Goal: Information Seeking & Learning: Learn about a topic

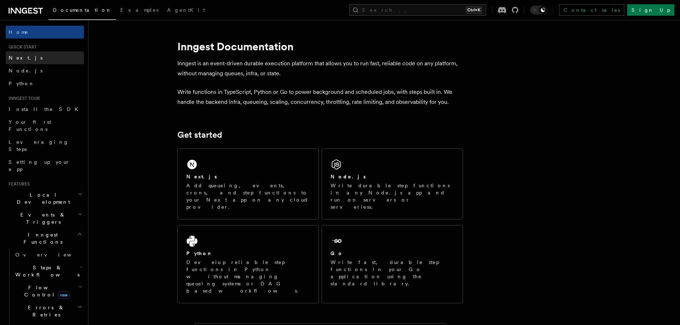
click at [26, 54] on link "Next.js" at bounding box center [45, 57] width 78 height 13
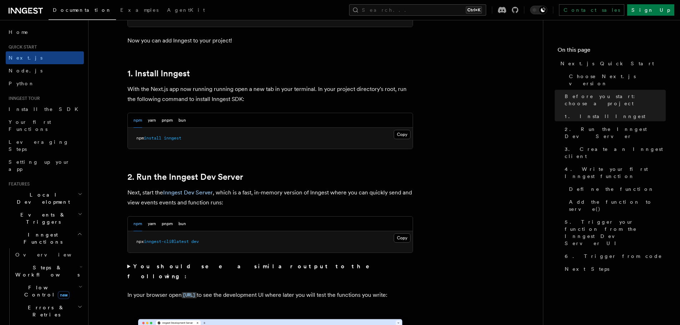
scroll to position [357, 0]
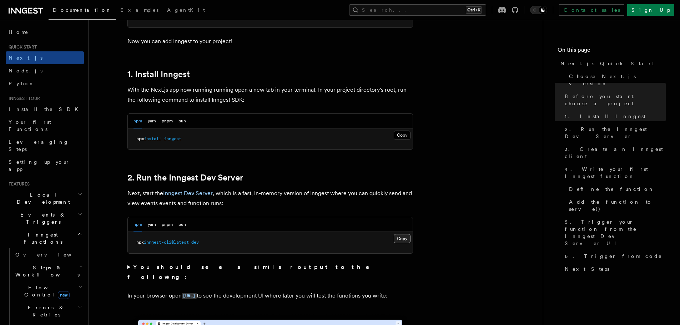
click at [402, 238] on button "Copy Copied" at bounding box center [402, 238] width 17 height 9
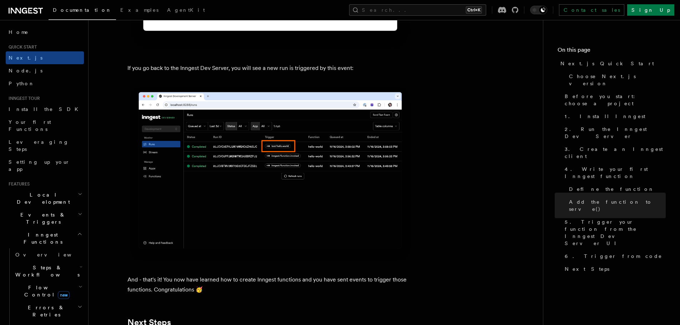
scroll to position [4088, 0]
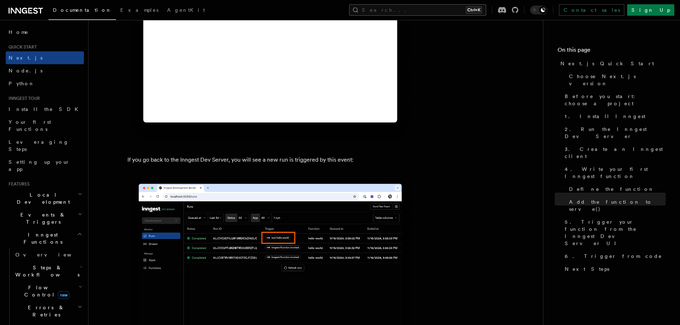
click at [456, 9] on button "Search... Ctrl+K" at bounding box center [417, 9] width 137 height 11
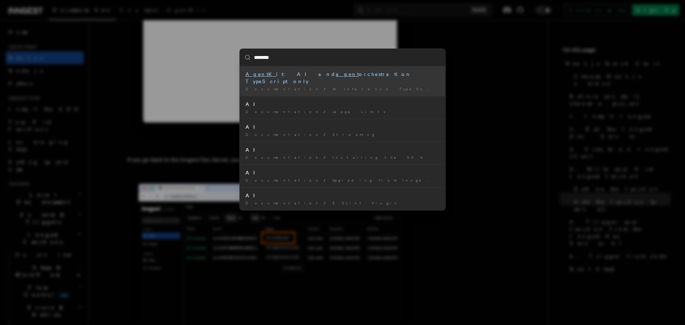
type input "*********"
click at [320, 77] on div "AgentKit : AI and agent orchestration TypeScript only" at bounding box center [342, 78] width 194 height 14
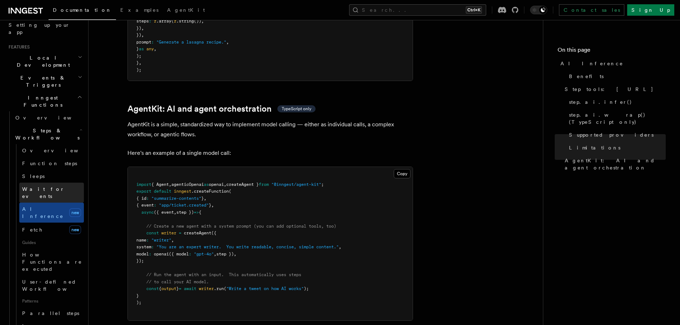
scroll to position [143, 0]
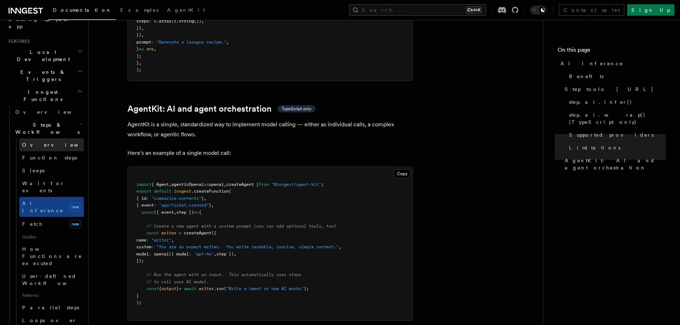
click at [47, 138] on link "Overview" at bounding box center [51, 144] width 65 height 13
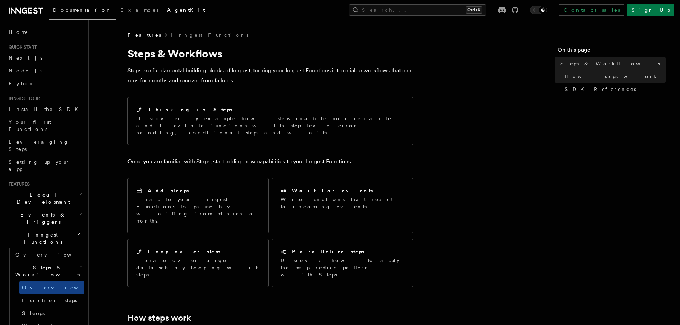
click at [167, 12] on span "AgentKit" at bounding box center [186, 10] width 38 height 6
